Goal: Transaction & Acquisition: Book appointment/travel/reservation

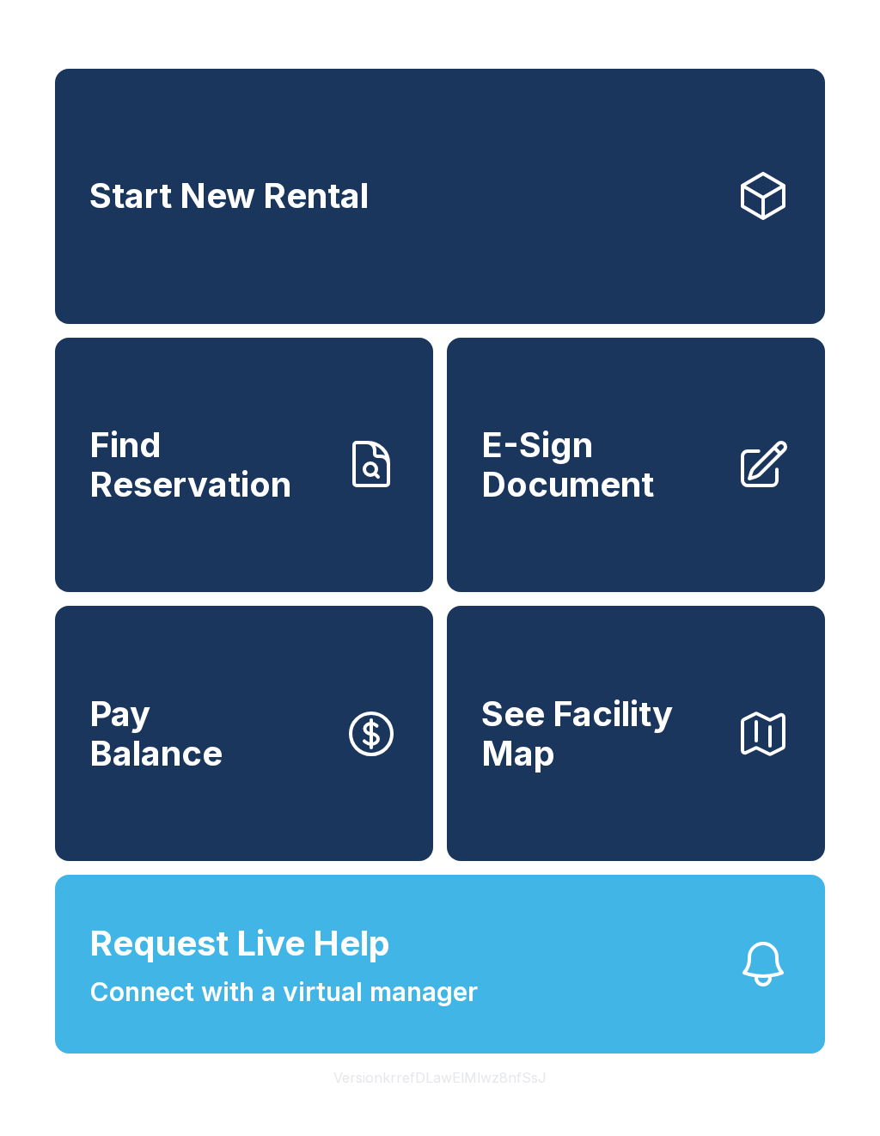
click at [612, 970] on button "Request Live Help Connect with a virtual manager" at bounding box center [440, 964] width 770 height 179
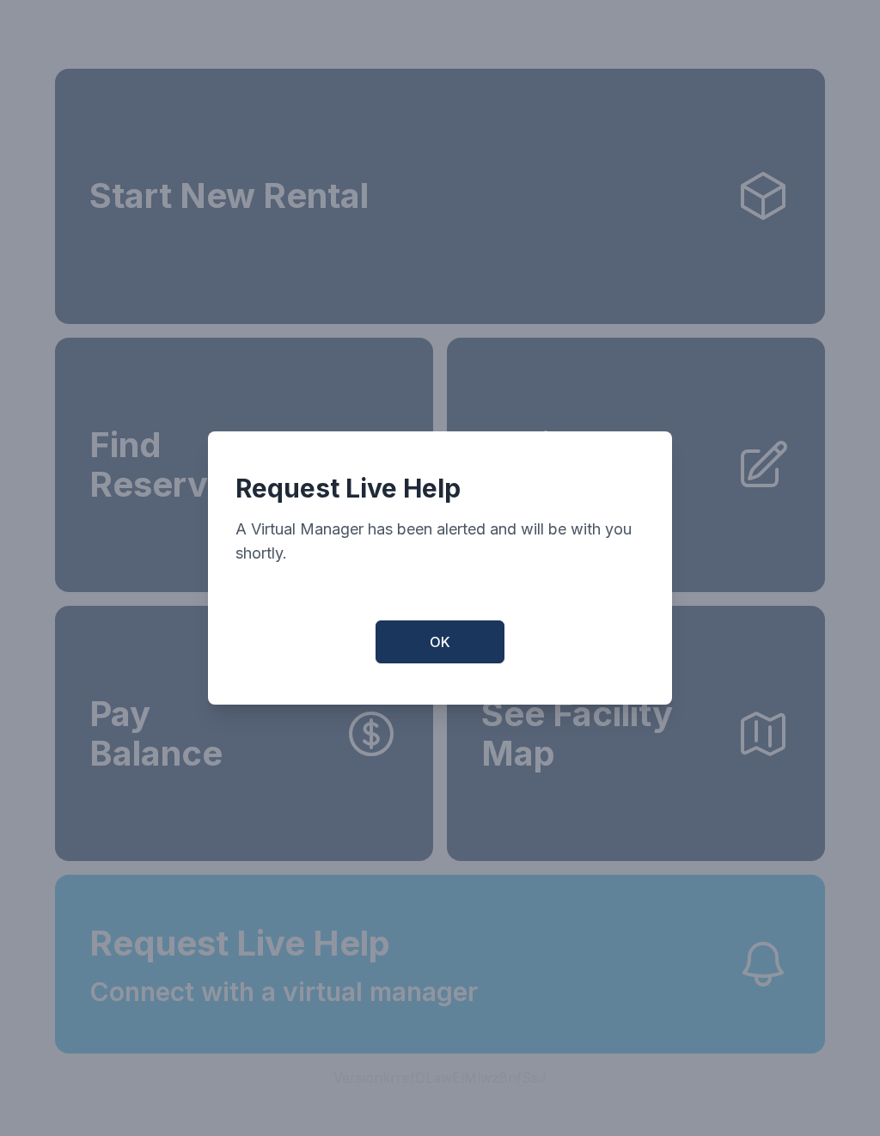
click at [470, 633] on button "OK" at bounding box center [440, 641] width 129 height 43
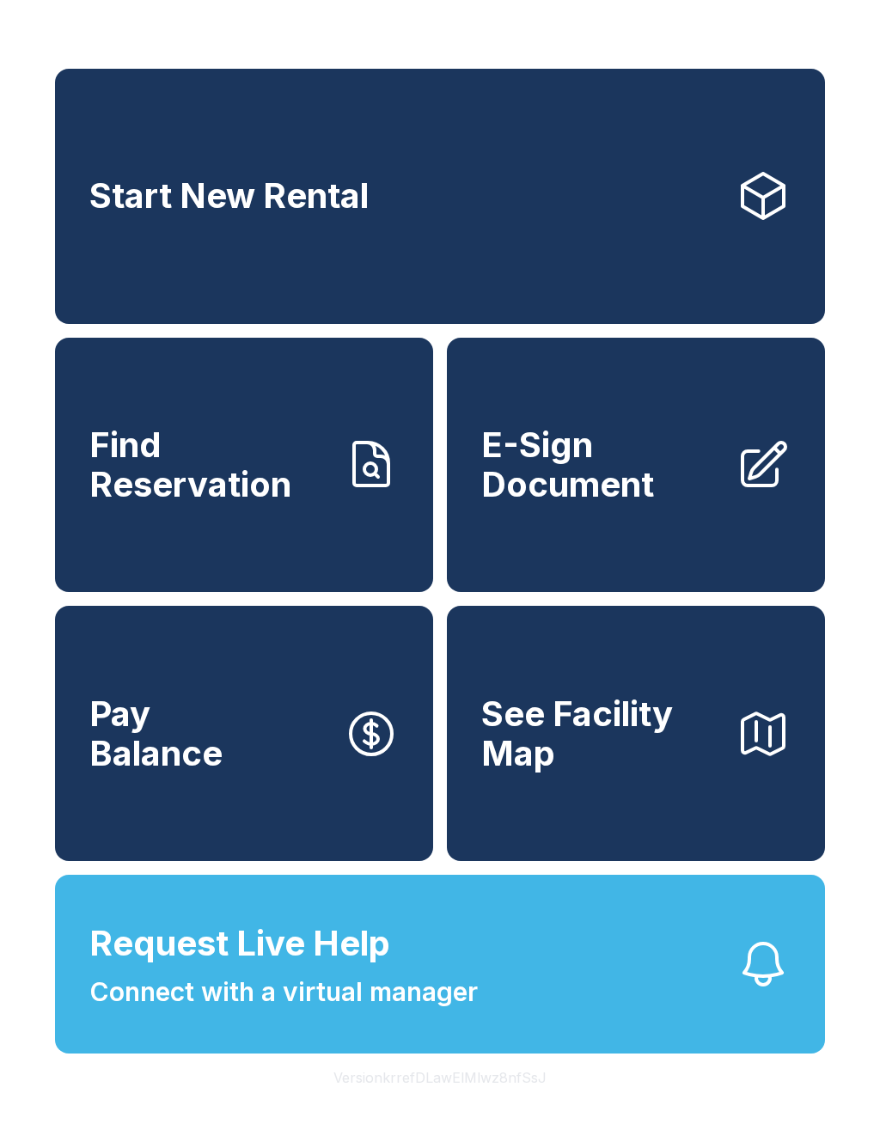
click at [695, 1018] on button "Request Live Help Connect with a virtual manager" at bounding box center [440, 964] width 770 height 179
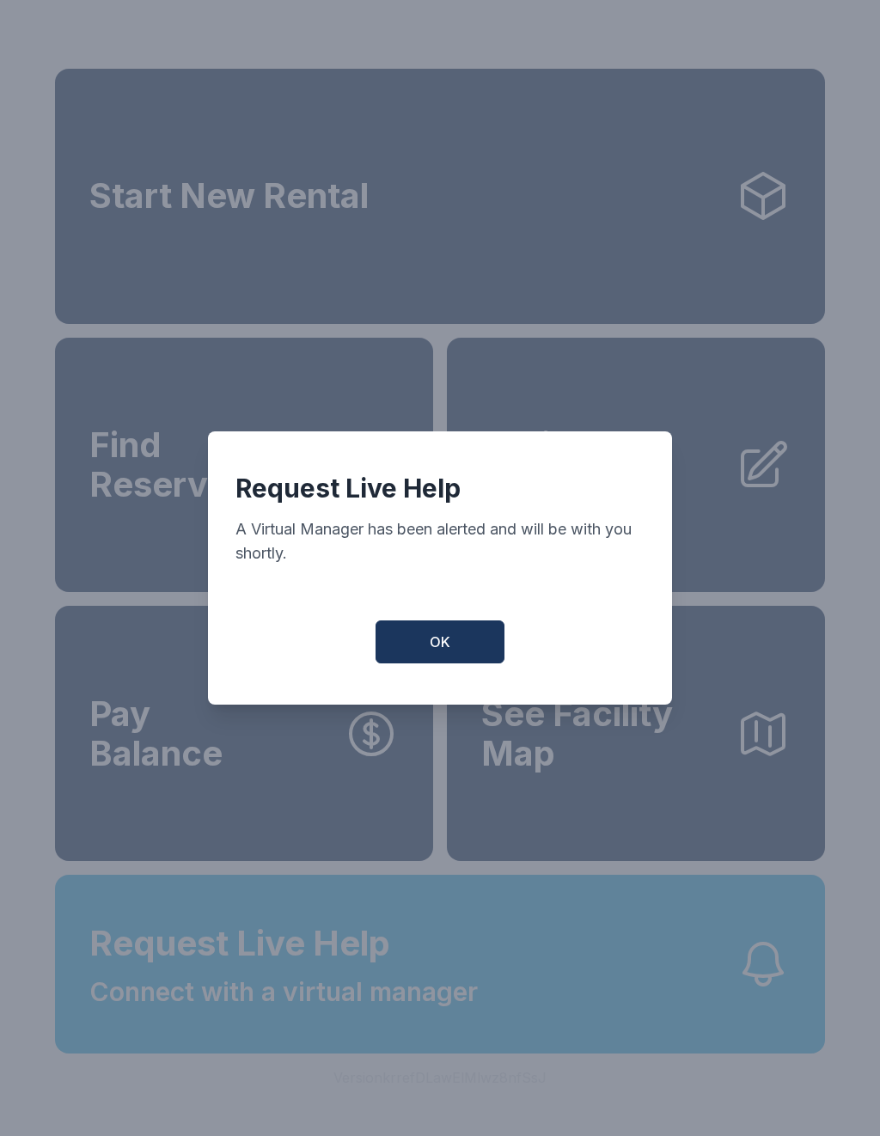
click at [446, 652] on span "OK" at bounding box center [440, 642] width 21 height 21
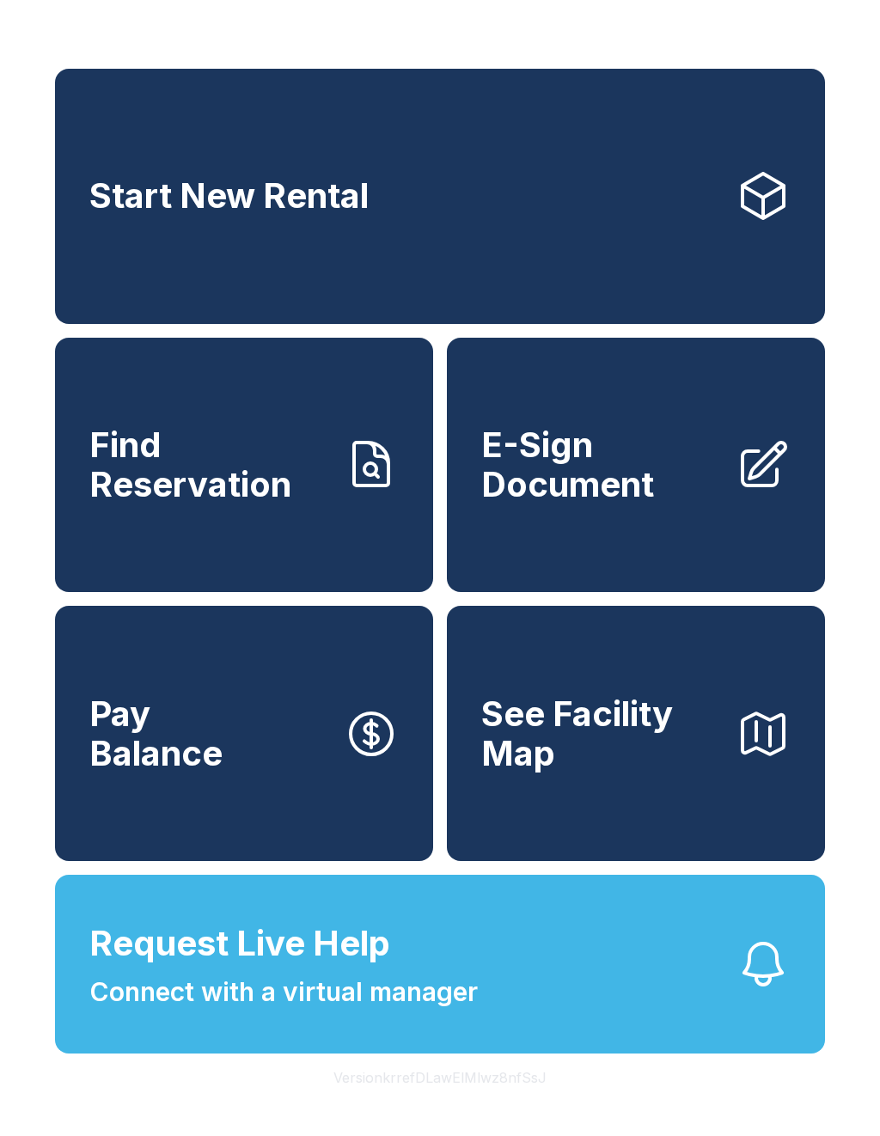
click at [510, 1047] on button "Request Live Help Connect with a virtual manager" at bounding box center [440, 964] width 770 height 179
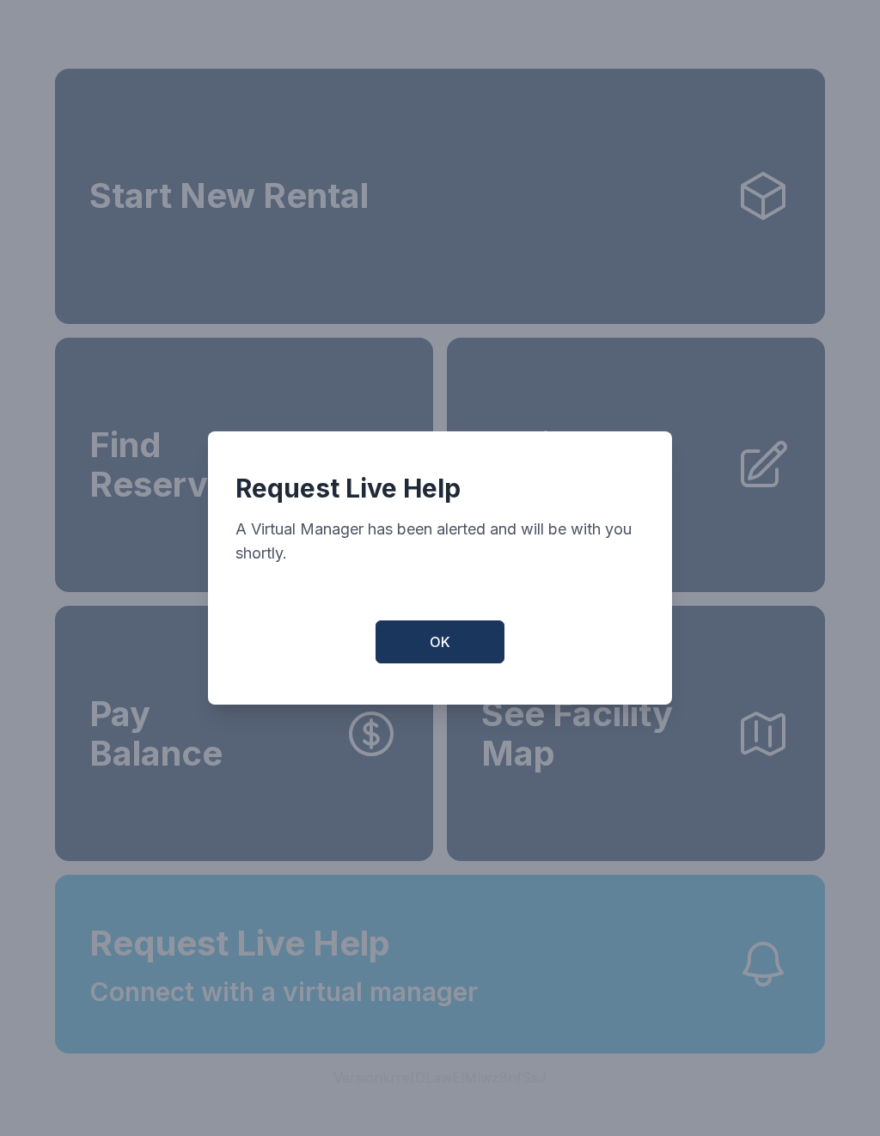
click at [444, 652] on span "OK" at bounding box center [440, 642] width 21 height 21
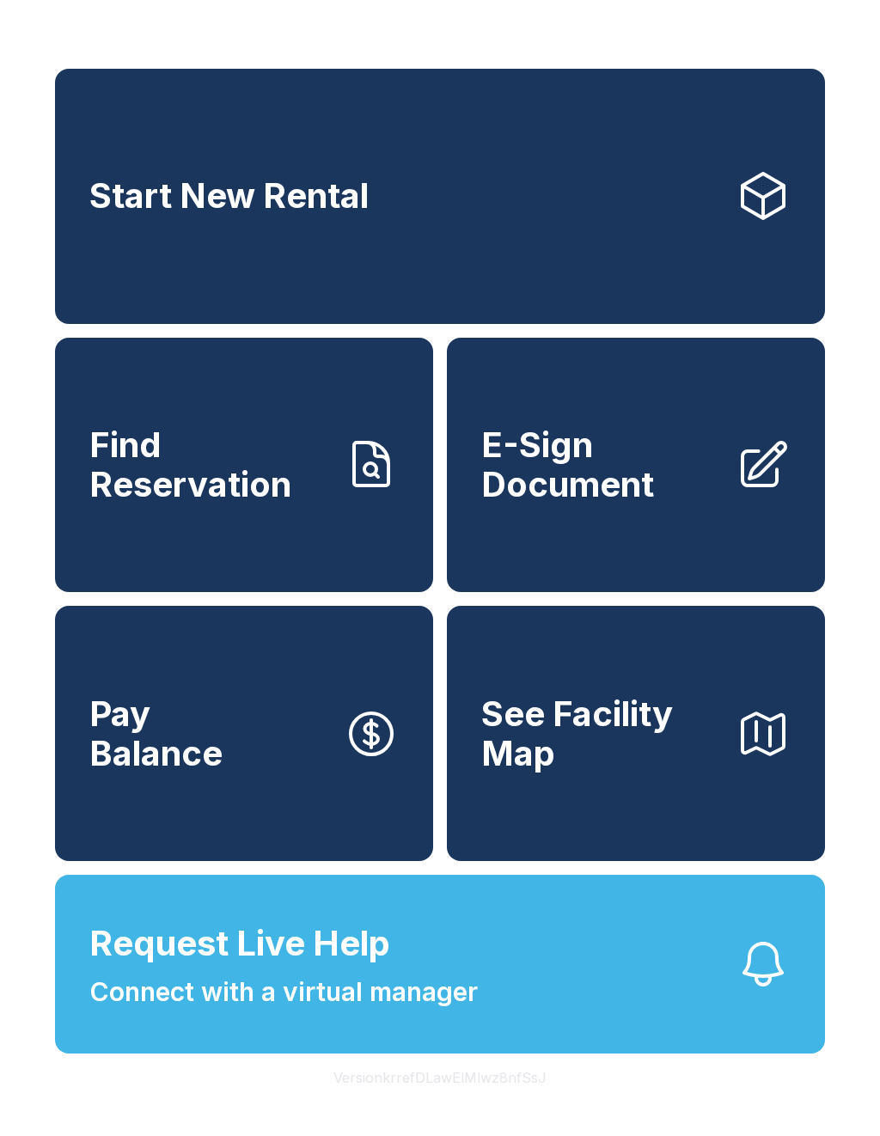
click at [449, 1003] on span "Request Live Help Connect with a virtual manager" at bounding box center [283, 965] width 388 height 94
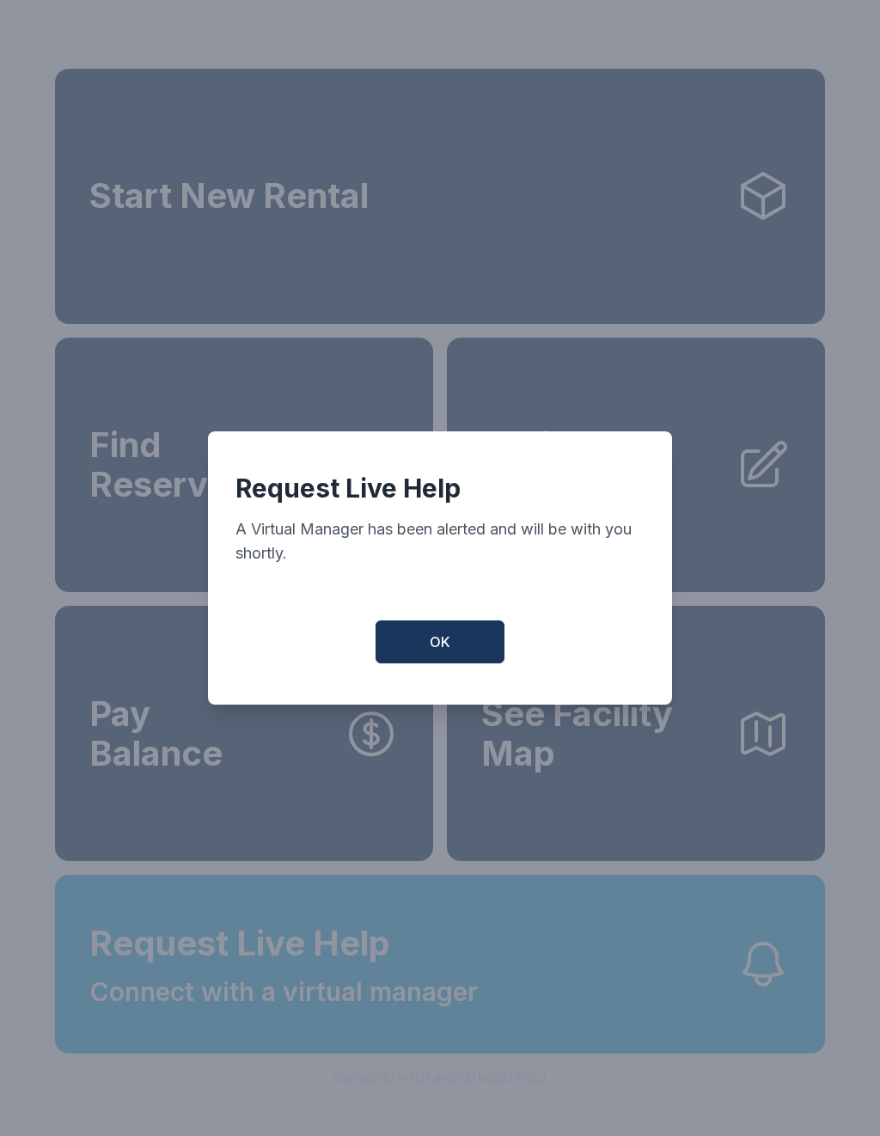
click at [472, 663] on button "OK" at bounding box center [440, 641] width 129 height 43
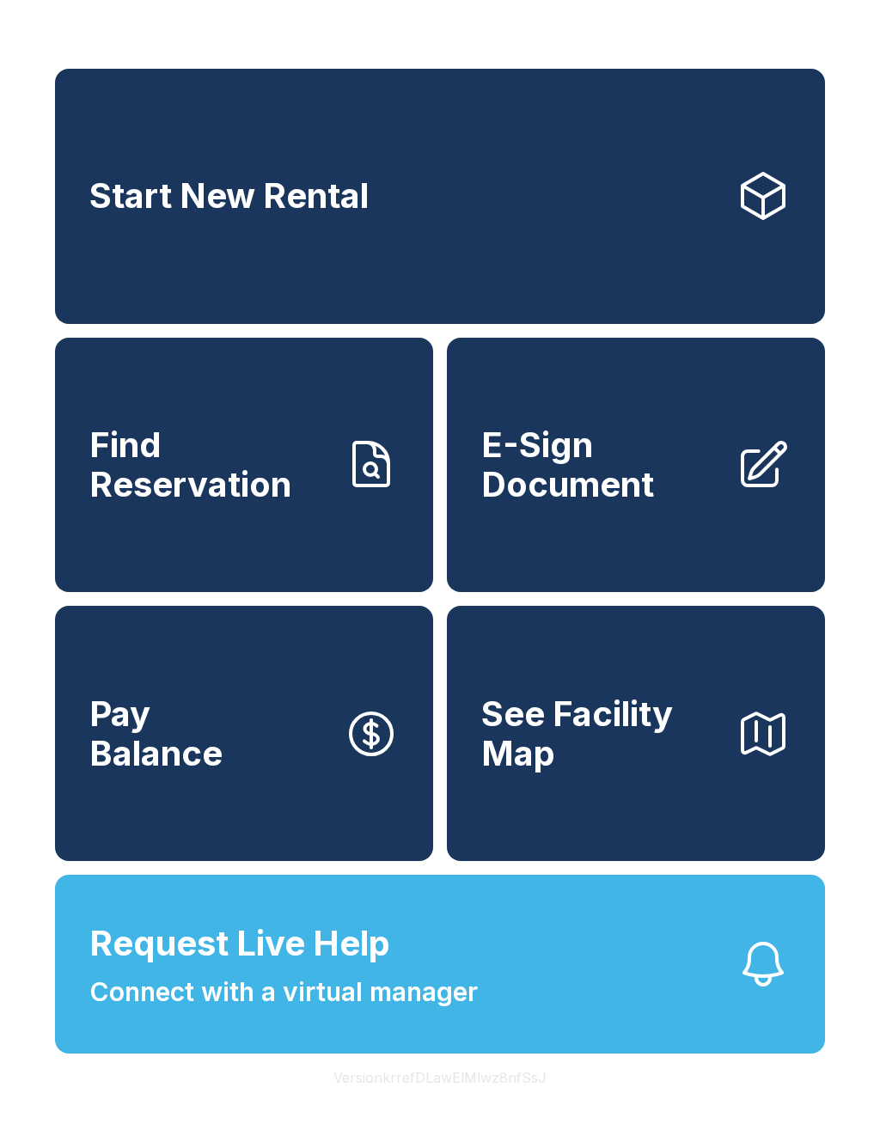
click at [669, 162] on link "Start New Rental" at bounding box center [440, 196] width 770 height 255
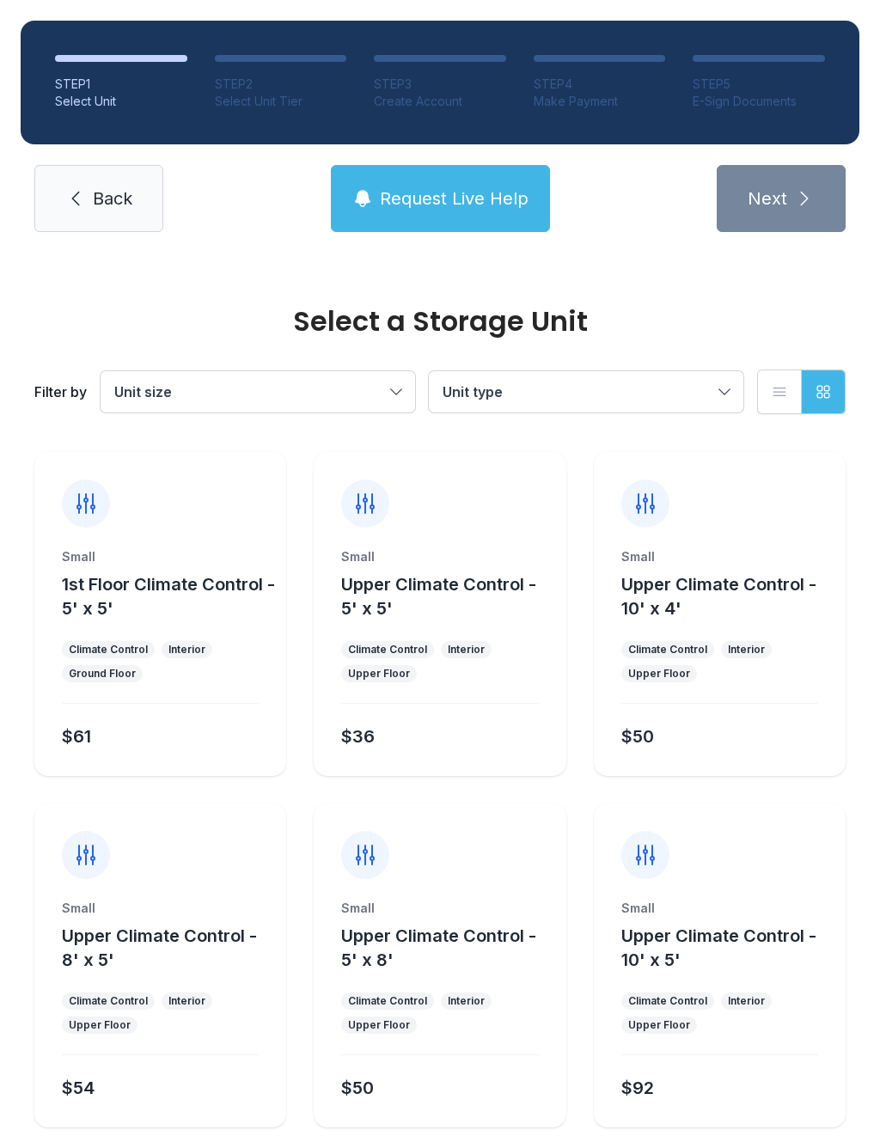
click at [354, 394] on span "Unit size" at bounding box center [249, 392] width 270 height 21
click at [605, 376] on button "Unit type" at bounding box center [586, 391] width 315 height 41
click at [93, 205] on span "Back" at bounding box center [113, 198] width 40 height 24
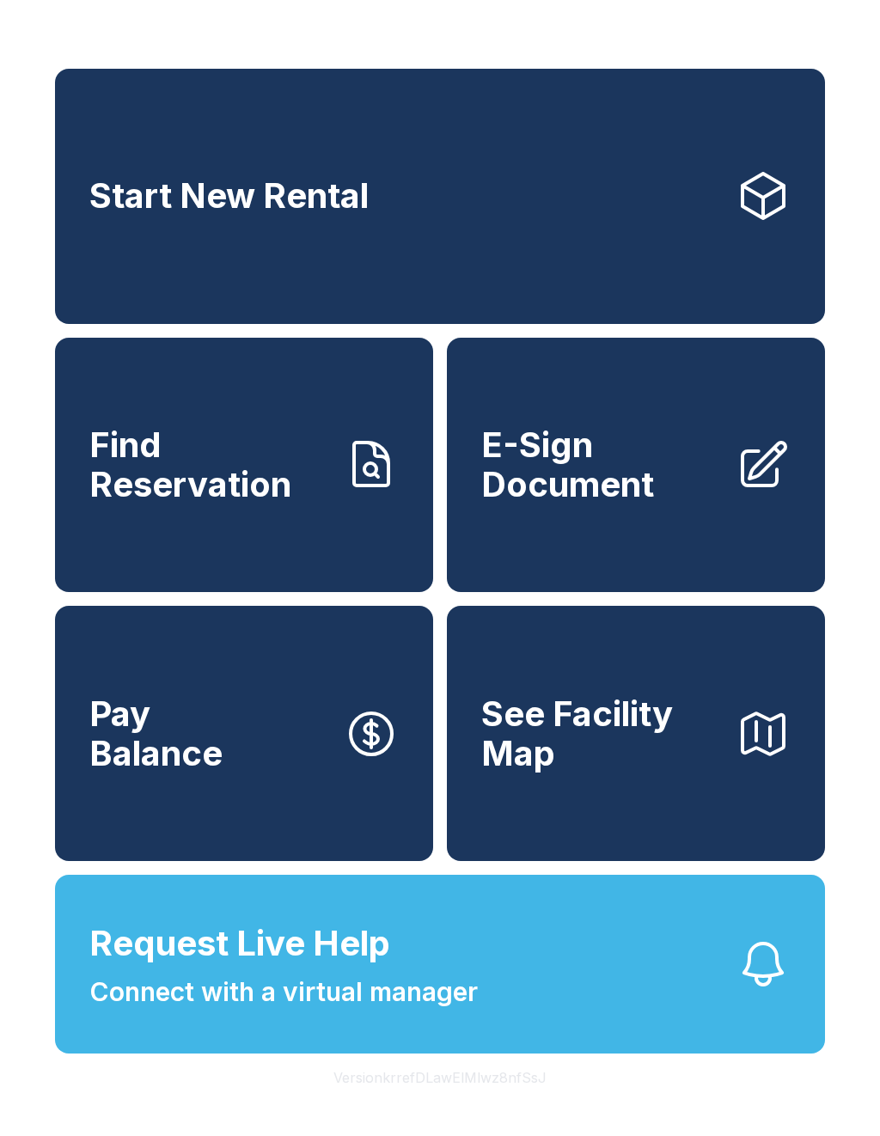
click at [386, 969] on span "Request Live Help" at bounding box center [239, 944] width 301 height 52
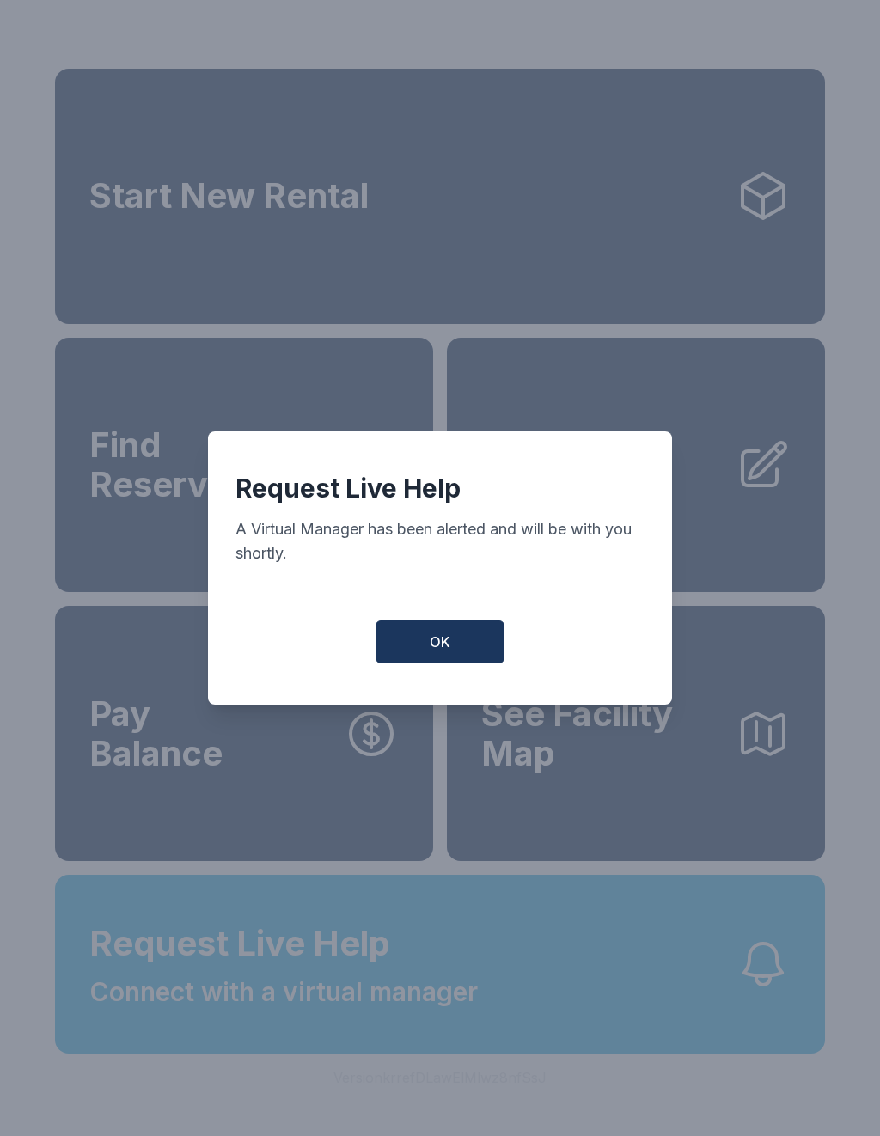
click at [475, 644] on button "OK" at bounding box center [440, 641] width 129 height 43
